Goal: Task Accomplishment & Management: Use online tool/utility

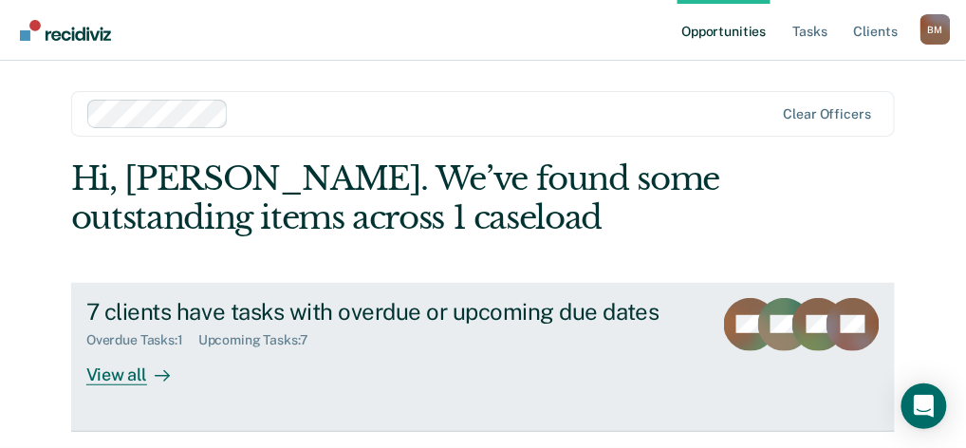
click at [134, 368] on div "View all" at bounding box center [139, 366] width 106 height 37
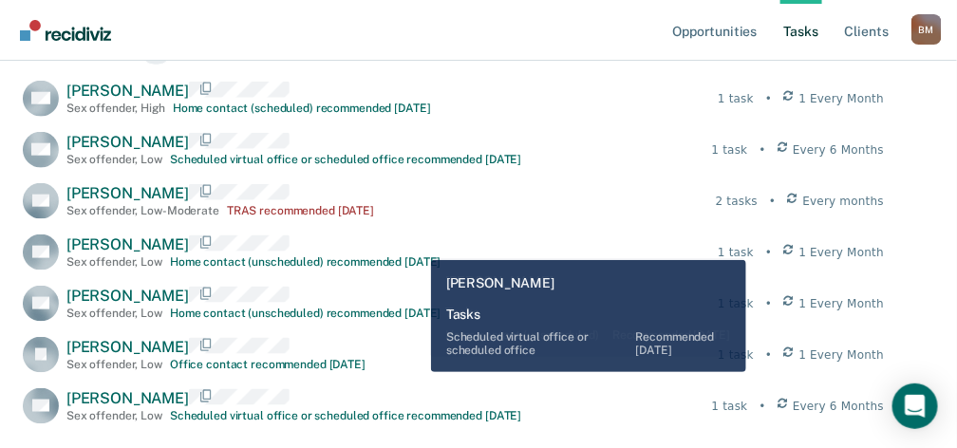
scroll to position [506, 0]
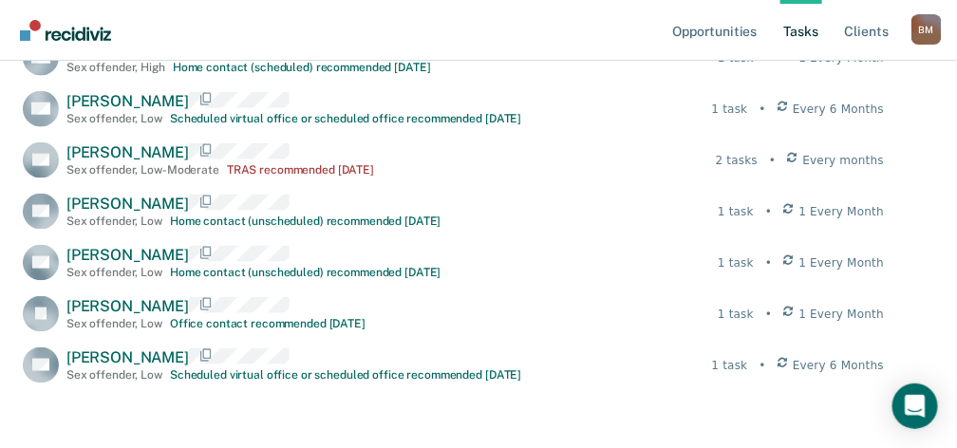
click at [389, 28] on nav "Opportunities Tasks Client s [PERSON_NAME] [PERSON_NAME] Profile How it works L…" at bounding box center [478, 30] width 926 height 60
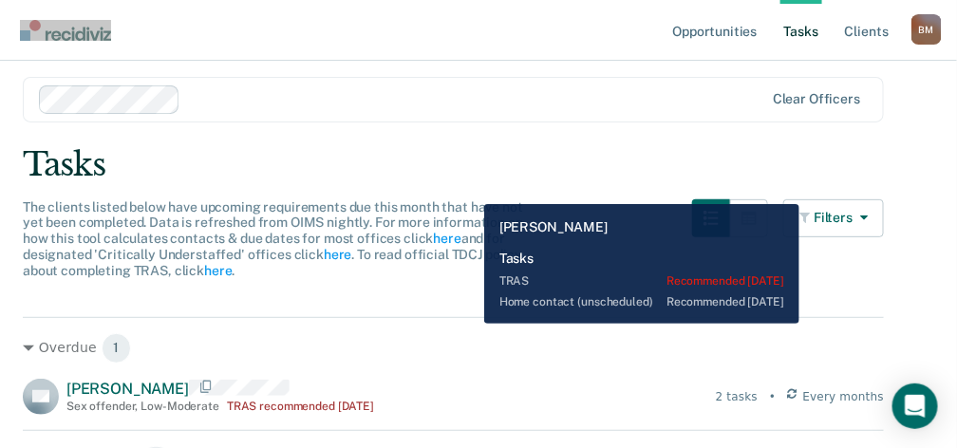
scroll to position [0, 0]
